Goal: Information Seeking & Learning: Learn about a topic

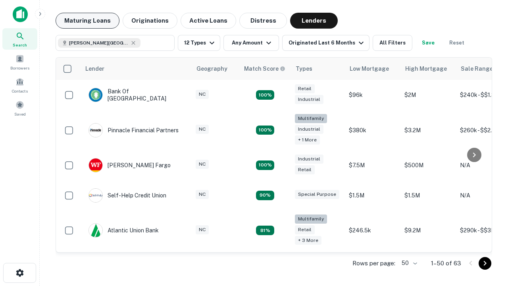
click at [87, 21] on button "Maturing Loans" at bounding box center [88, 21] width 64 height 16
